Goal: Task Accomplishment & Management: Use online tool/utility

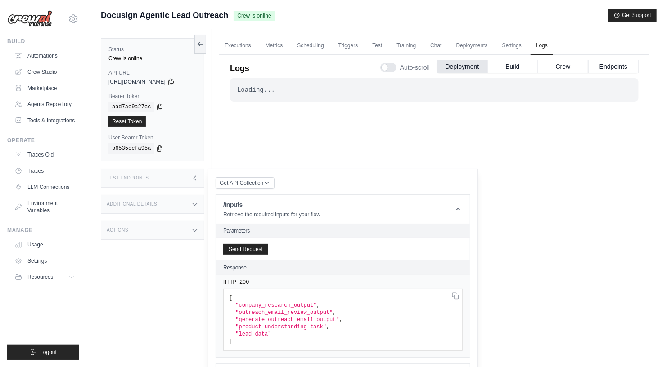
click at [133, 322] on div "Status Crew is online API URL copied [URL][DOMAIN_NAME] Bearer Token copied aad…" at bounding box center [156, 212] width 111 height 367
click at [55, 75] on link "Crew Studio" at bounding box center [46, 72] width 68 height 14
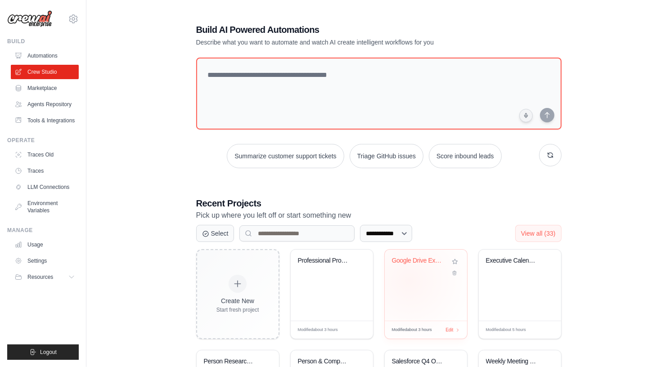
click at [409, 280] on div "Google Drive Experiments" at bounding box center [426, 285] width 82 height 71
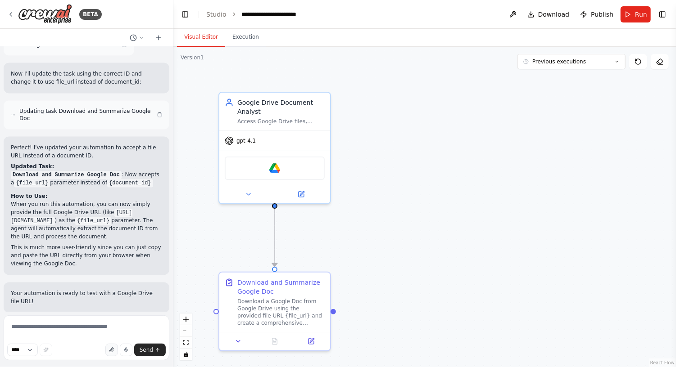
click at [110, 350] on icon "button" at bounding box center [111, 350] width 5 height 5
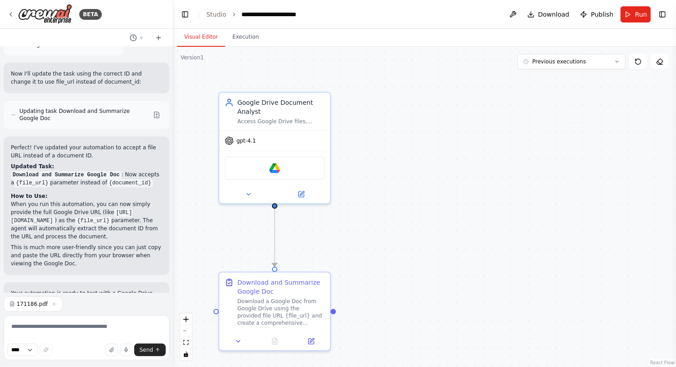
scroll to position [1040, 0]
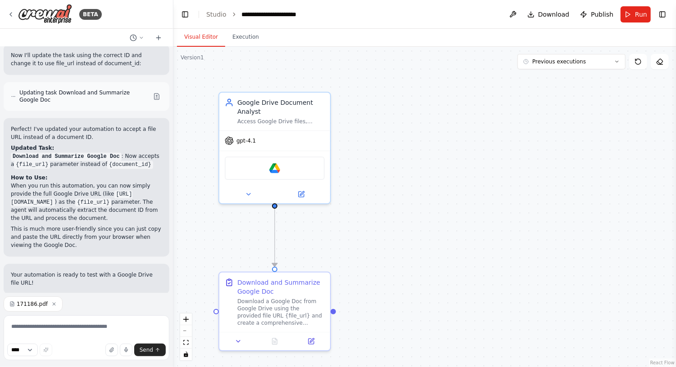
click at [53, 305] on icon "button" at bounding box center [54, 304] width 3 height 3
